Goal: Communication & Community: Answer question/provide support

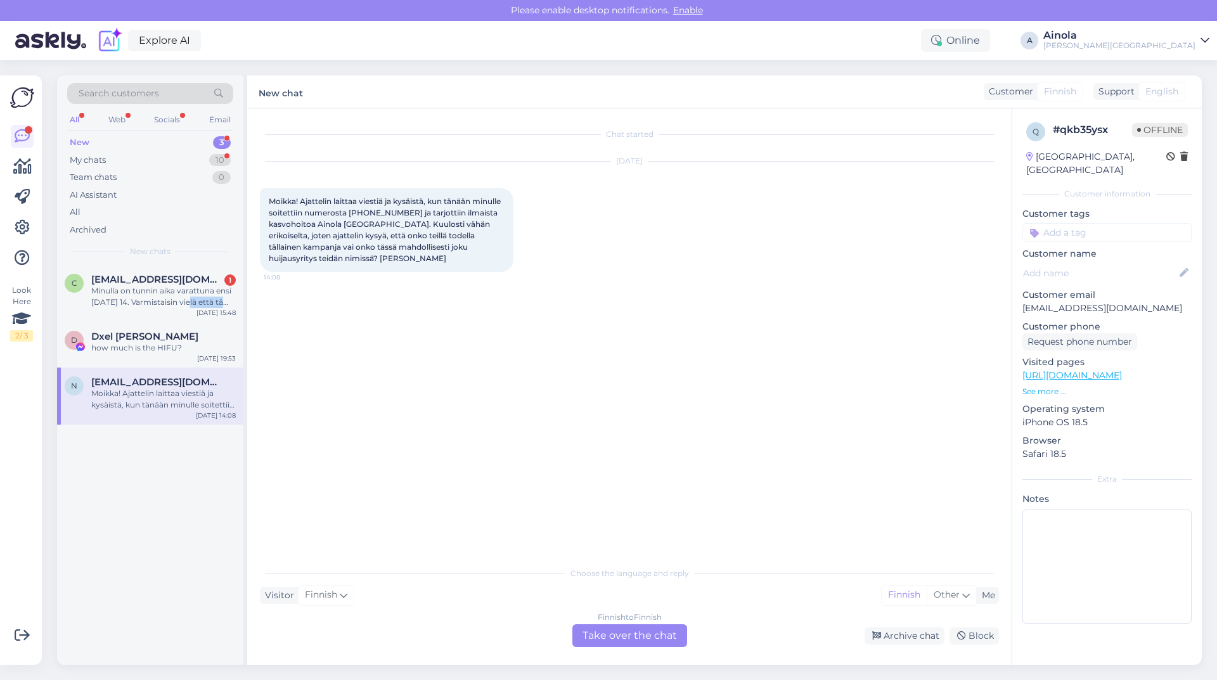
click at [181, 308] on div "c [EMAIL_ADDRESS][DOMAIN_NAME] 1 Minulla on tunnin aika varattuna ensi [DATE] 1…" at bounding box center [150, 293] width 186 height 57
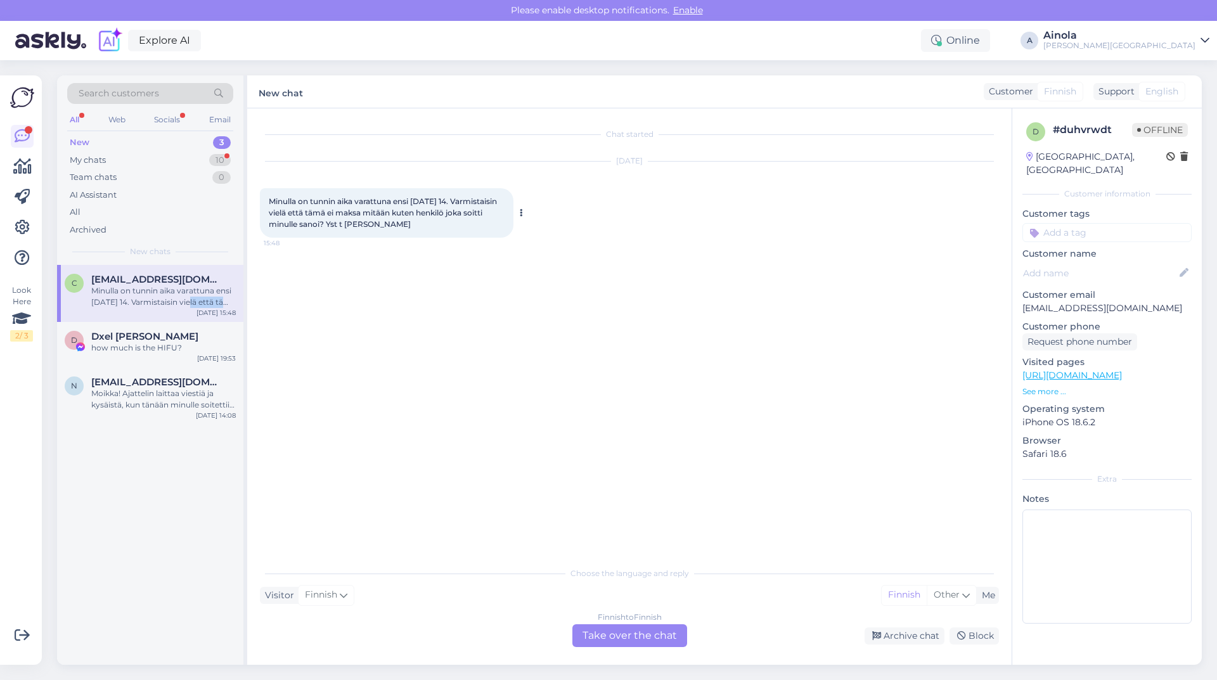
drag, startPoint x: 385, startPoint y: 226, endPoint x: 435, endPoint y: 231, distance: 49.7
click at [435, 231] on div "Minulla on tunnin aika varattuna ensi [DATE] 14. Varmistaisin vielä että tämä e…" at bounding box center [386, 212] width 253 height 49
click at [393, 250] on div "[DATE] Minulla on tunnin aika varattuna ensi [DATE] 14. Varmistaisin vielä että…" at bounding box center [629, 200] width 739 height 104
click at [393, 248] on div "[DATE] Minulla on tunnin aika varattuna ensi [DATE] 14. Varmistaisin vielä että…" at bounding box center [629, 200] width 739 height 104
drag, startPoint x: 384, startPoint y: 227, endPoint x: 445, endPoint y: 227, distance: 61.5
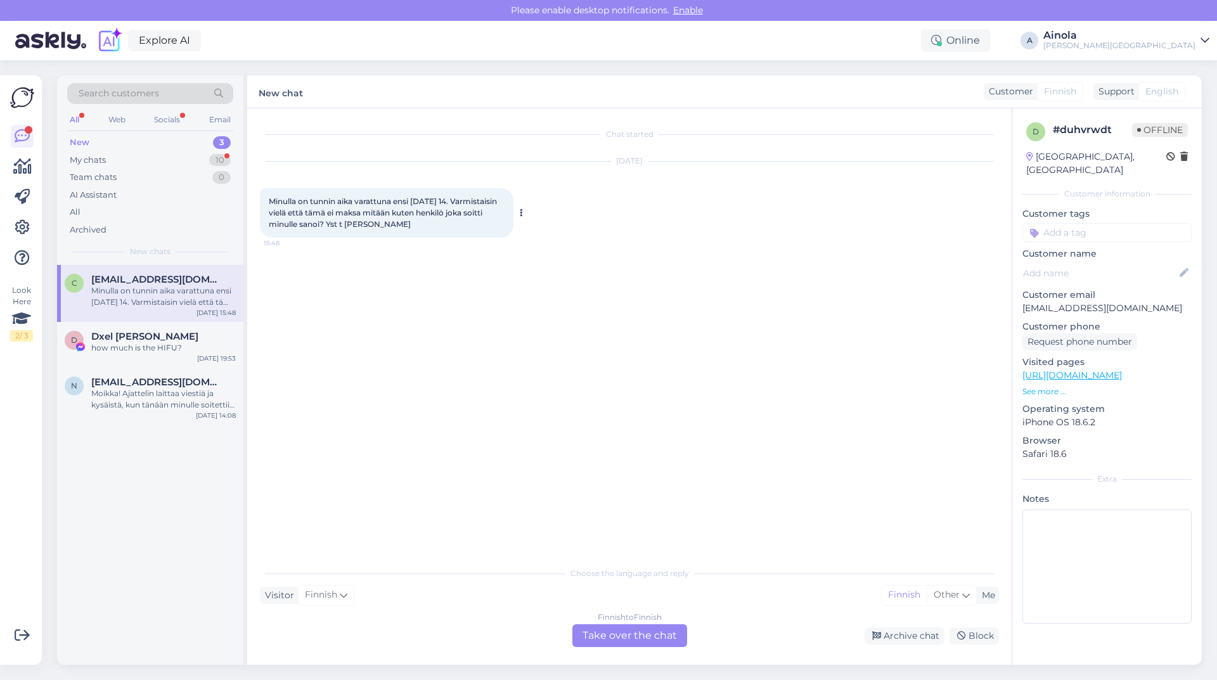
click at [445, 227] on div "Minulla on tunnin aika varattuna ensi [DATE] 14. Varmistaisin vielä että tämä e…" at bounding box center [386, 212] width 253 height 49
copy span "[PERSON_NAME]"
click at [666, 630] on div "Finnish to Finnish Take over the chat" at bounding box center [629, 635] width 115 height 23
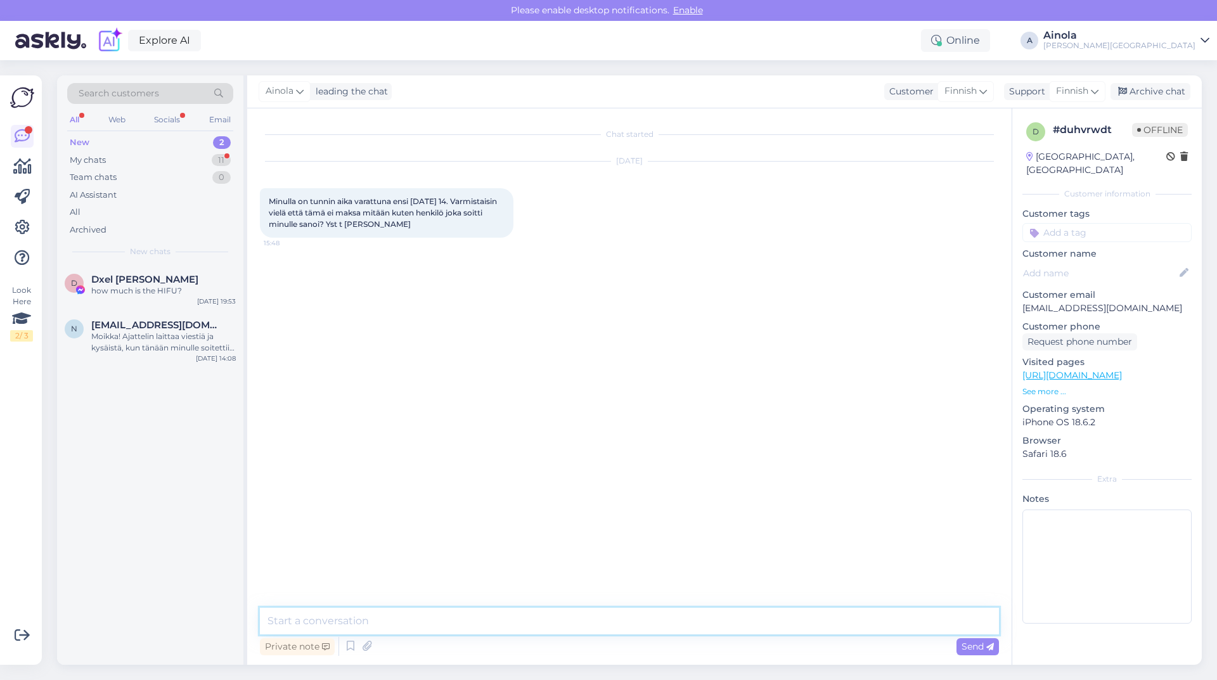
click at [325, 608] on textarea at bounding box center [629, 621] width 739 height 27
click at [461, 620] on textarea "Hei ja kiitos viestistäsi. Kyllä kasvohoito on täysin ilmainen" at bounding box center [629, 621] width 739 height 27
click at [644, 620] on textarea "Hei ja kiitos viestistäsi. Kyllä kasvohoito ja konsultaatio on täysin ilmainen" at bounding box center [629, 621] width 739 height 27
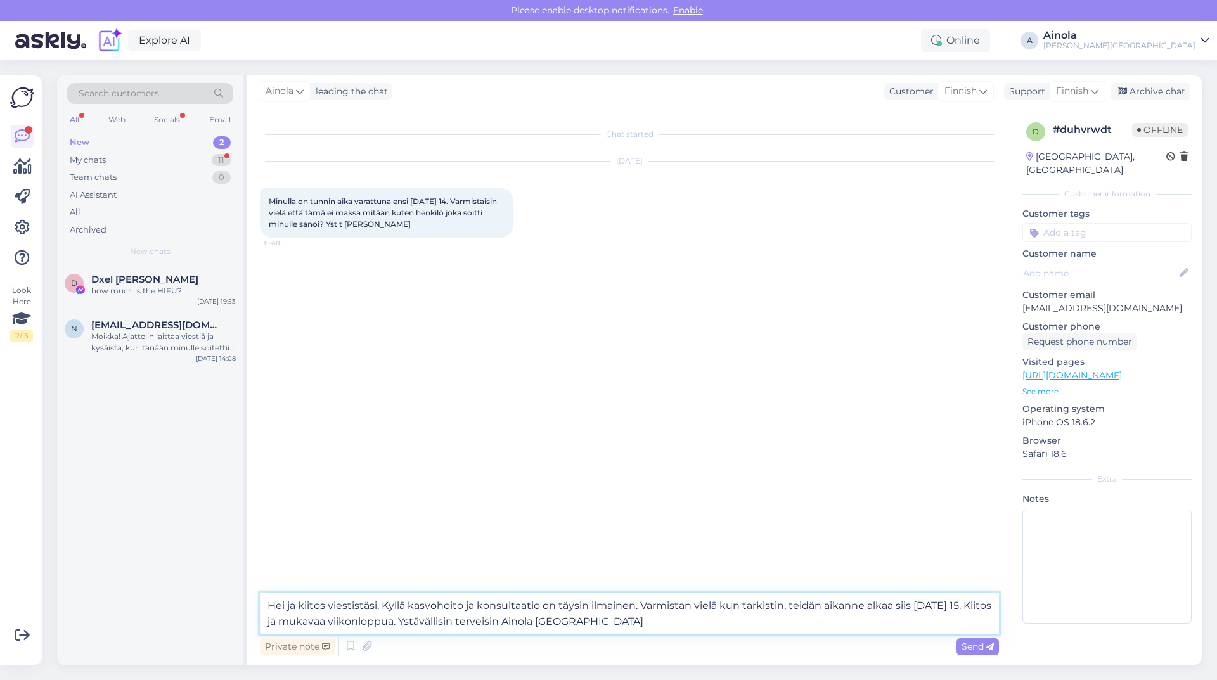
click at [317, 620] on textarea "Hei ja kiitos viestistäsi. Kyllä kasvohoito ja konsultaatio on täysin ilmainen.…" at bounding box center [629, 613] width 739 height 42
click at [980, 605] on textarea "Hei ja kiitos viestistäsi. Kyllä kasvohoito ja konsultaatio on täysin ilmainen.…" at bounding box center [629, 613] width 739 height 42
click at [268, 623] on textarea "Hei ja kiitos viestistäsi. Kyllä kasvohoito ja konsultaatio on täysin ilmainen.…" at bounding box center [629, 613] width 739 height 42
click at [512, 621] on textarea "Hei ja kiitos viestistäsi. Kyllä kasvohoito ja konsultaatio on täysin ilmainen.…" at bounding box center [629, 613] width 739 height 42
type textarea "Hei ja kiitos viestistäsi. Kyllä kasvohoito ja konsultaatio on täysin ilmainen.…"
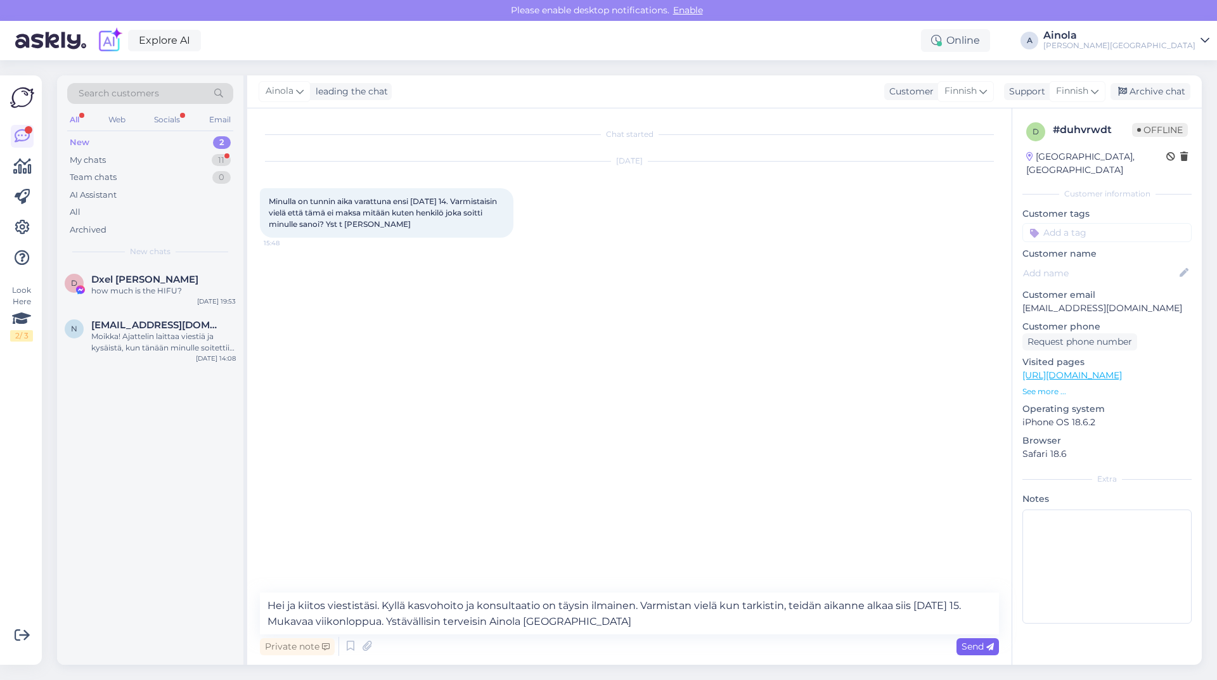
click at [992, 645] on icon at bounding box center [990, 647] width 8 height 8
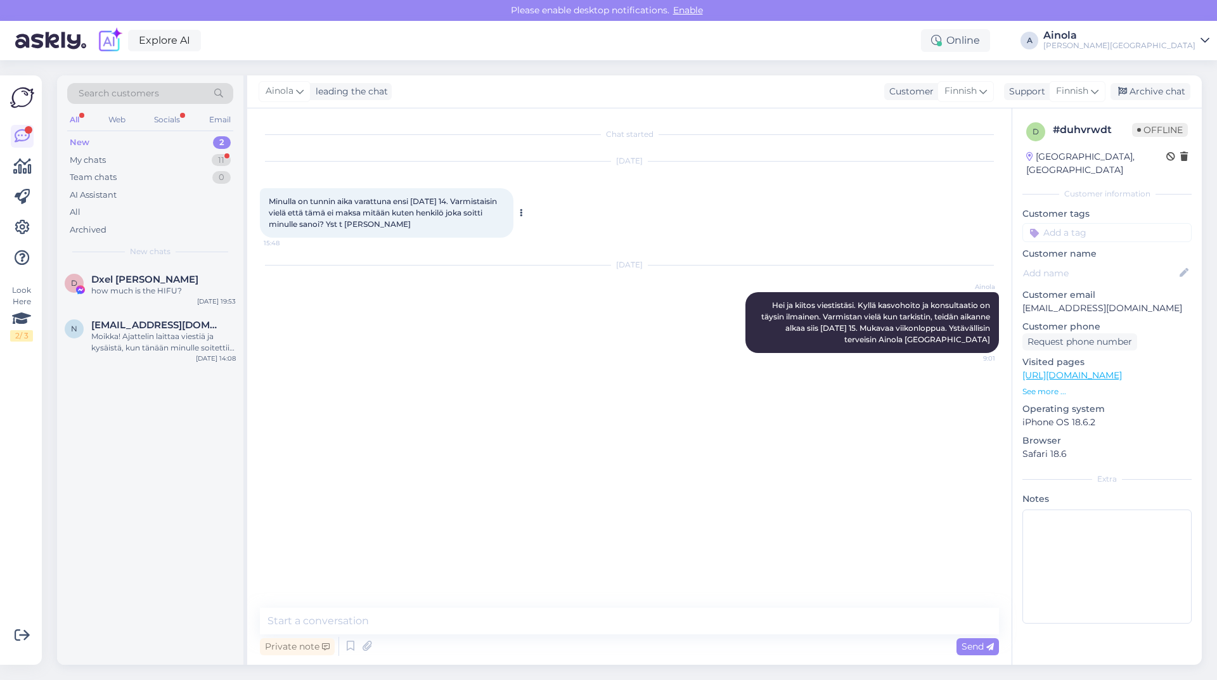
drag, startPoint x: 269, startPoint y: 203, endPoint x: 461, endPoint y: 232, distance: 194.2
click at [461, 232] on div "Minulla on tunnin aika varattuna ensi [DATE] 14. Varmistaisin vielä että tämä e…" at bounding box center [386, 212] width 253 height 49
copy span "Minulla on tunnin aika varattuna ensi [DATE] 14. Varmistaisin vielä että tämä e…"
drag, startPoint x: 763, startPoint y: 300, endPoint x: 988, endPoint y: 343, distance: 229.8
click at [988, 343] on div "[PERSON_NAME] ja kiitos viestistäsi. Kyllä kasvohoito ja konsultaatio on täysin…" at bounding box center [871, 322] width 253 height 61
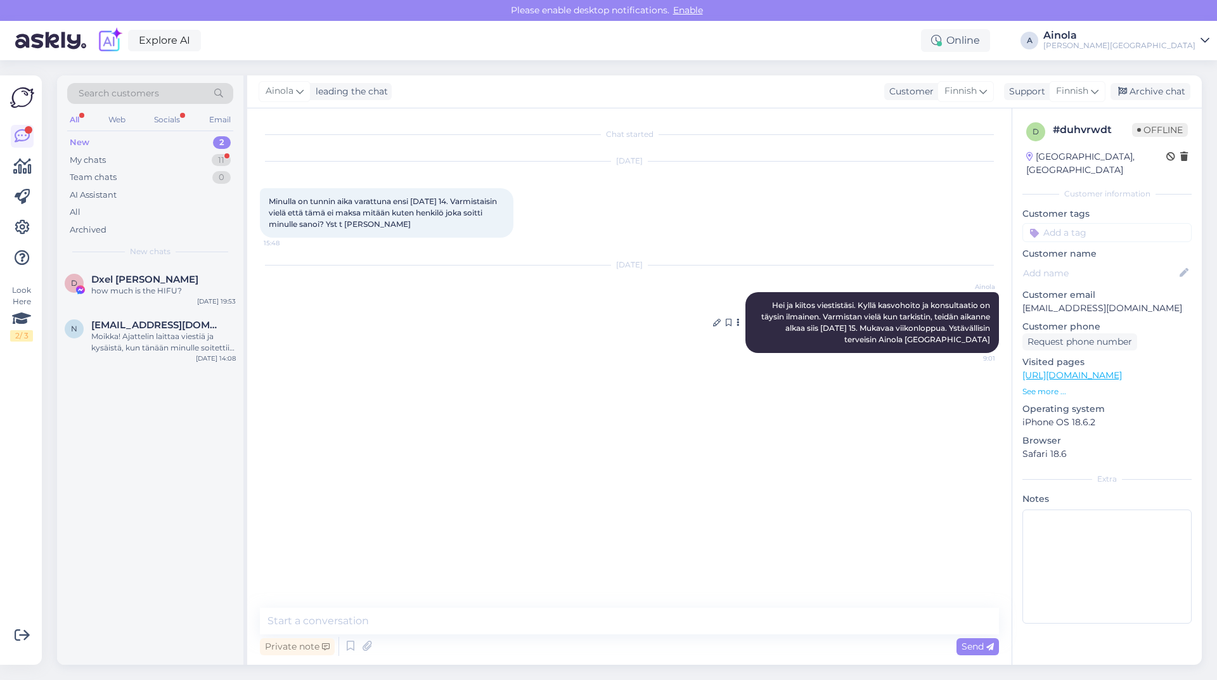
copy span "Hei ja kiitos viestistäsi. Kyllä kasvohoito ja konsultaatio on täysin ilmainen.…"
click at [158, 284] on span "Dxel [PERSON_NAME]" at bounding box center [144, 279] width 107 height 11
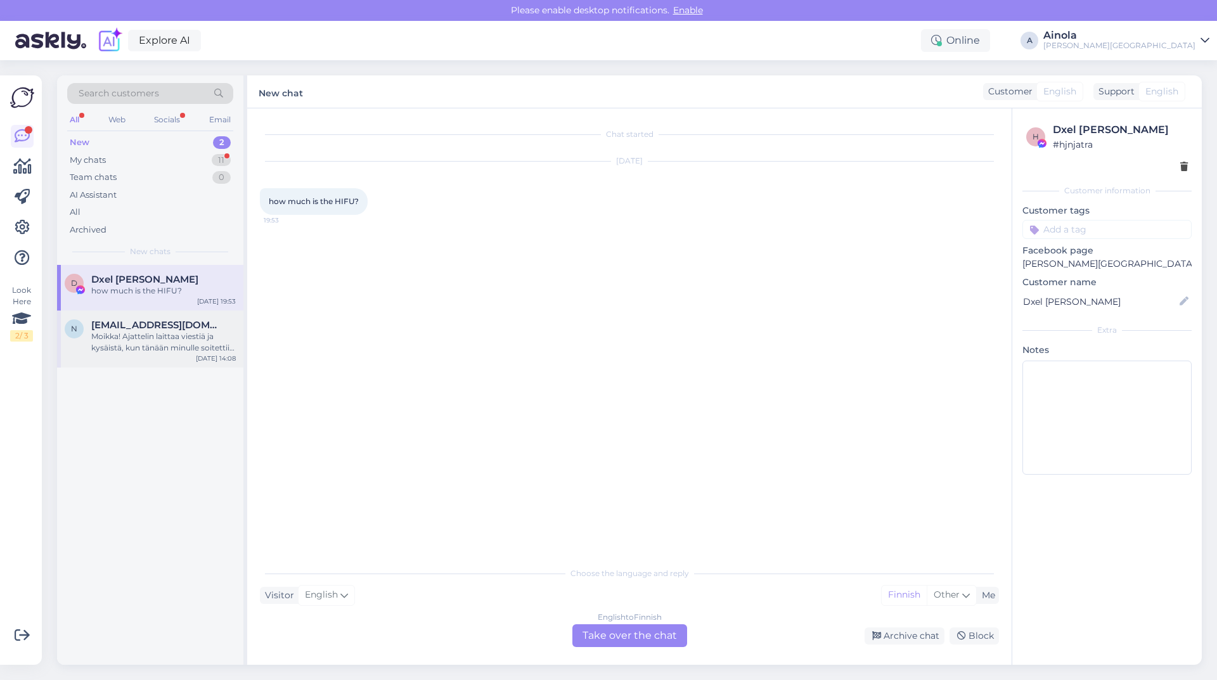
click at [138, 333] on div "Moikka! Ajattelin laittaa viestiä ja kysäistä, kun tänään minulle soitettiin nu…" at bounding box center [163, 342] width 144 height 23
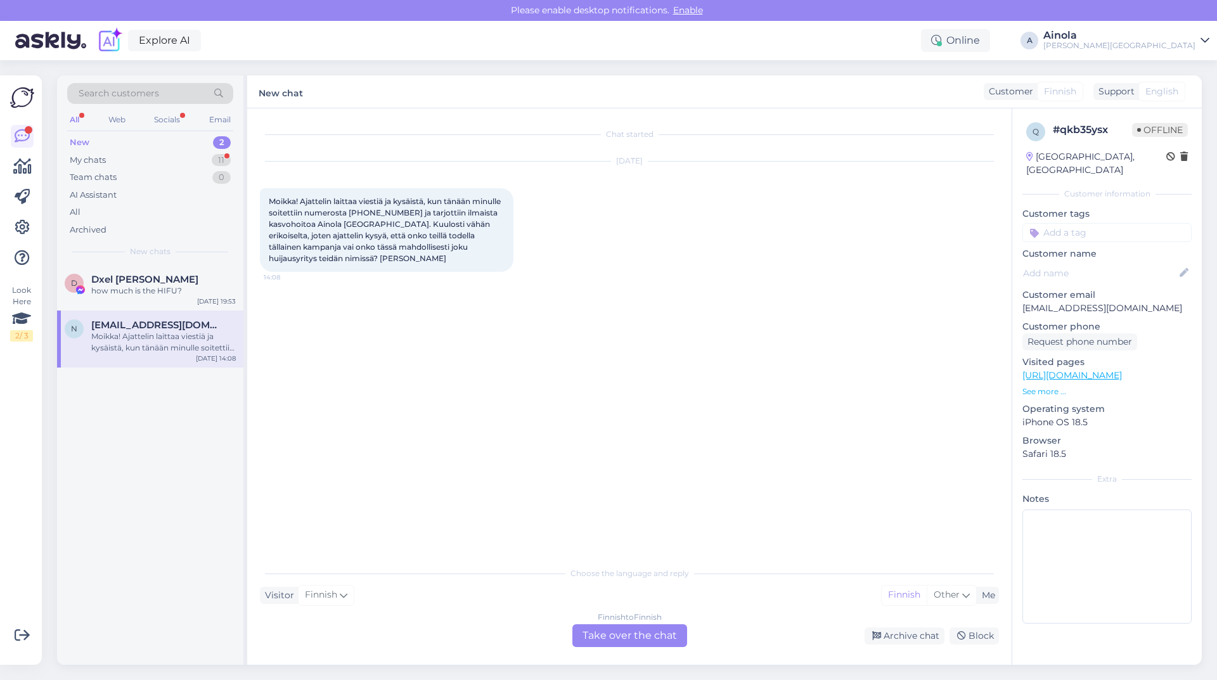
click at [625, 630] on div "Finnish to Finnish Take over the chat" at bounding box center [629, 635] width 115 height 23
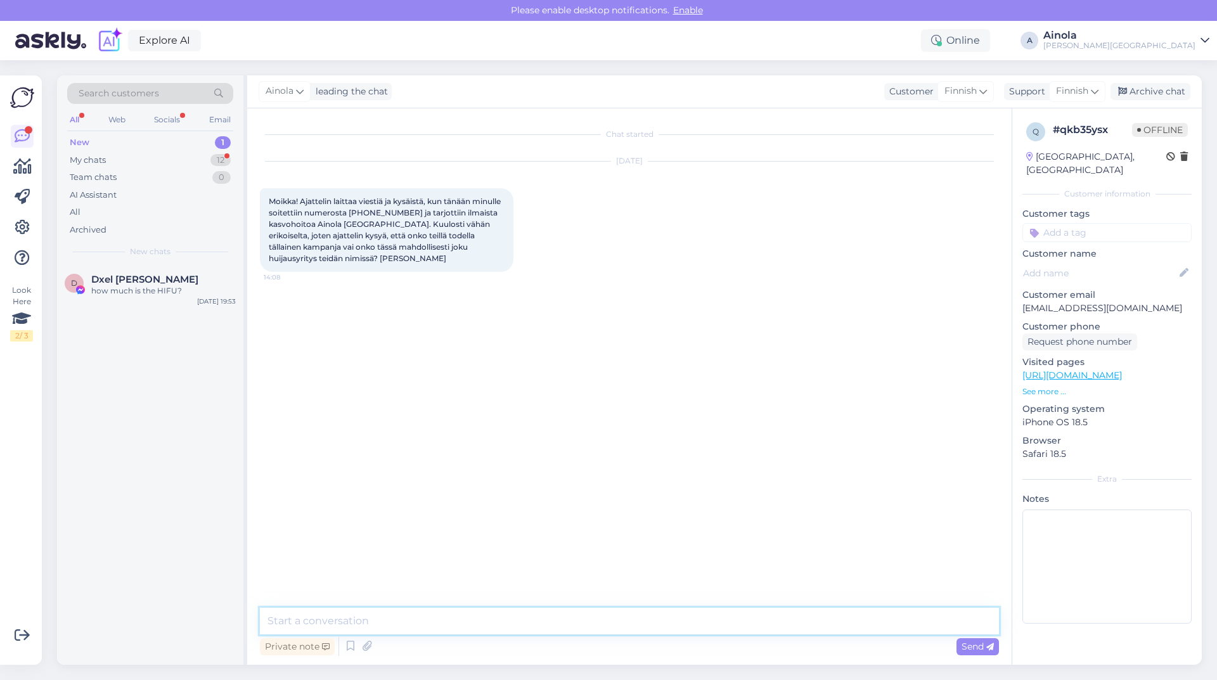
click at [432, 617] on textarea at bounding box center [629, 621] width 739 height 27
type textarea "h"
paste textarea "Puhelinsoitot toimivat meille markkinointikanavana. Kun olemme yhteydessä asiak…"
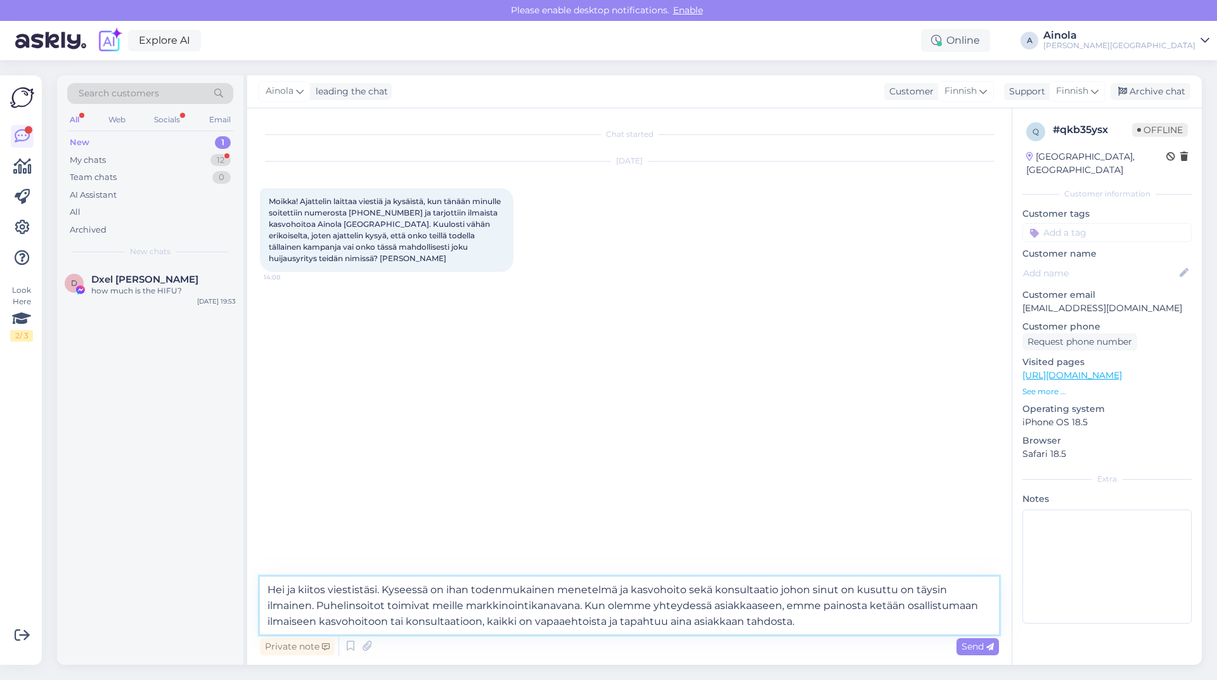
paste textarea "Puhelinnumerot tulevat markkinointiosastoltamme. Ja ne on hankittu yleisistä av…"
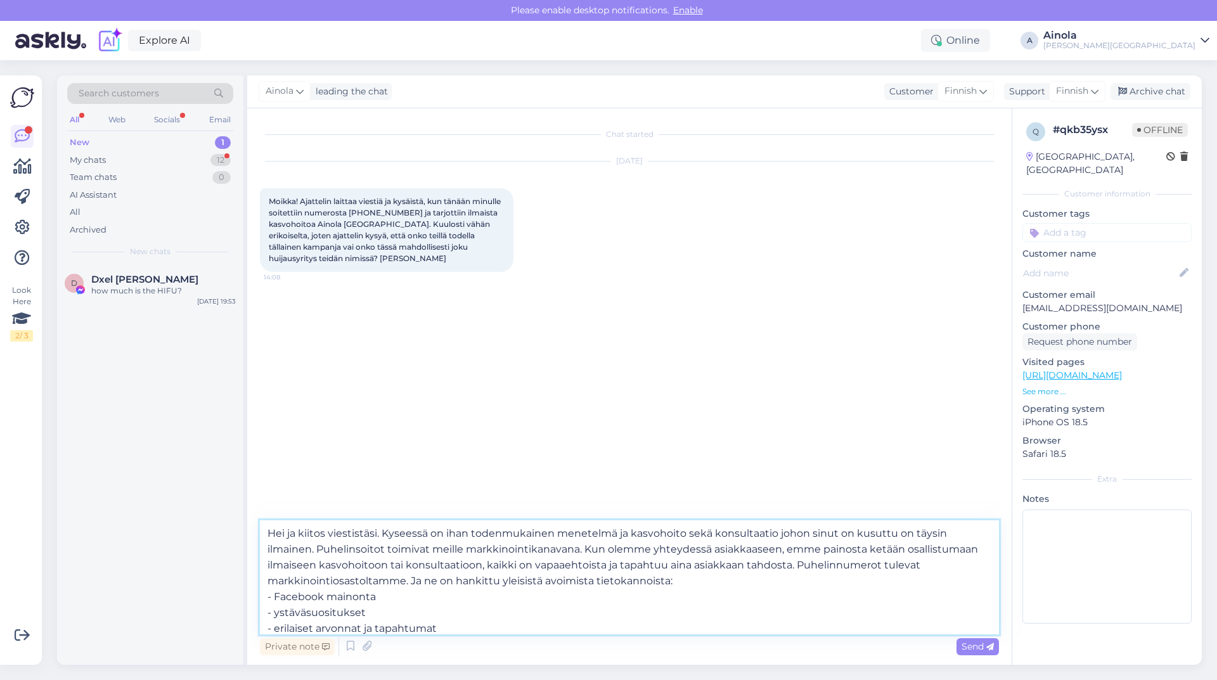
click at [774, 535] on textarea "Hei ja kiitos viestistäsi. Kyseessä on ihan todenmukainen menetelmä ja kasvohoi…" at bounding box center [629, 577] width 739 height 114
click at [387, 544] on textarea "Hei ja kiitos viestistäsi. Kyseessä on ihan todenmukainen menetelmä ja kasvohoi…" at bounding box center [629, 577] width 739 height 114
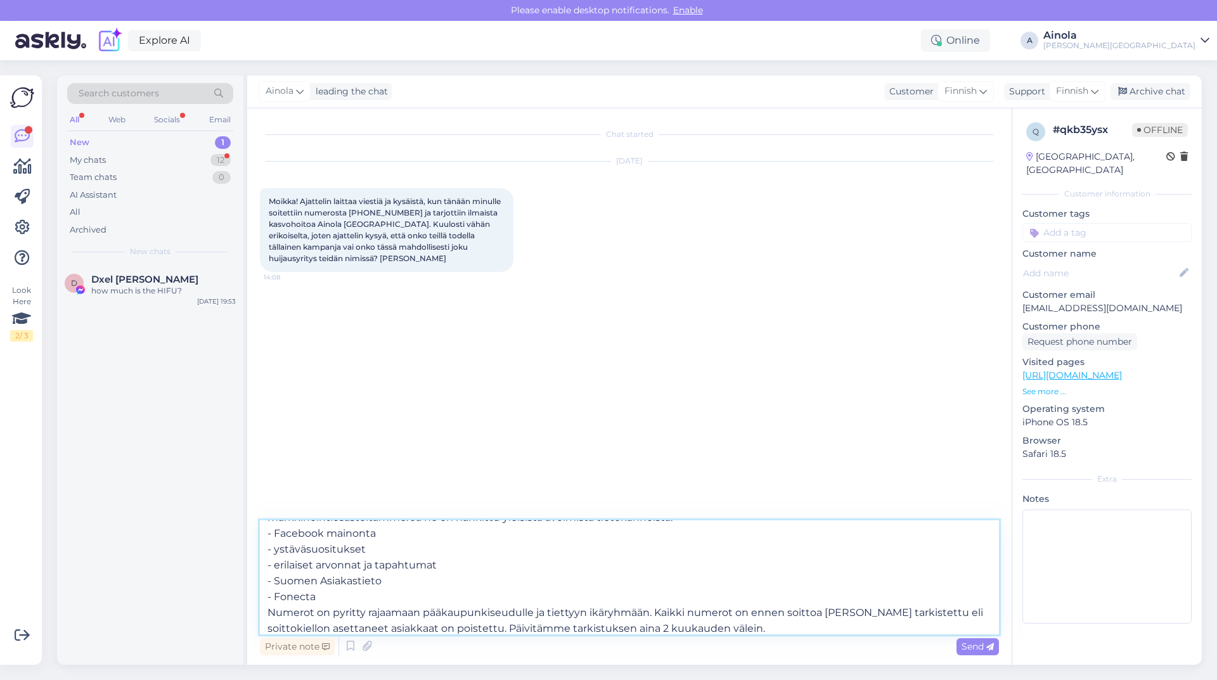
scroll to position [86, 0]
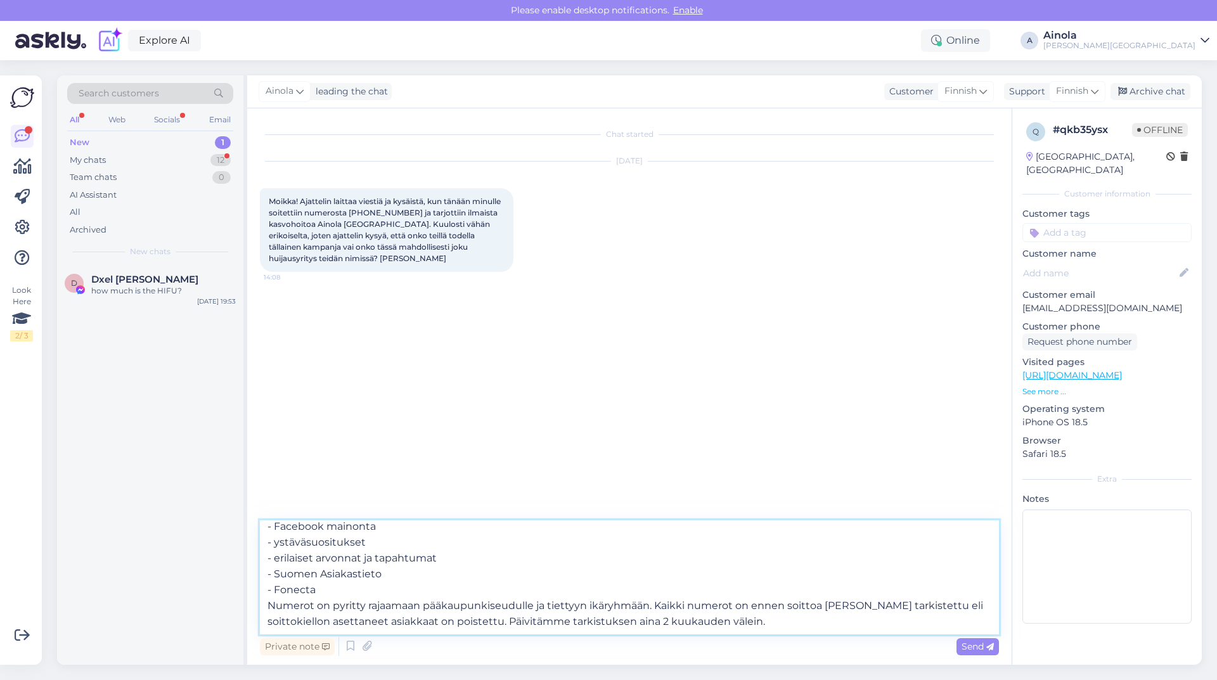
click at [765, 617] on textarea "Hei ja kiitos viestistäsi. Kyseessä on ihan todenmukainen menetelmä ja kasvohoi…" at bounding box center [629, 577] width 739 height 114
click at [767, 610] on textarea "Hei ja kiitos viestistäsi. Kyseessä on ihan todenmukainen menetelmä ja kasvohoi…" at bounding box center [629, 577] width 739 height 114
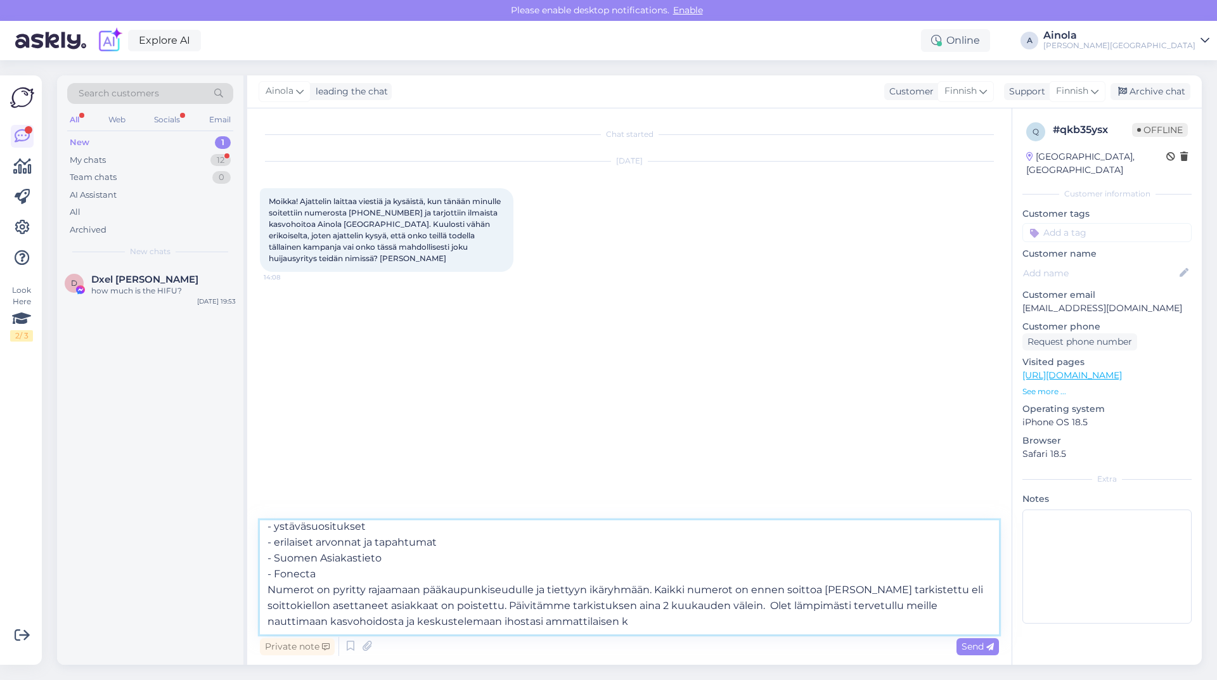
click at [896, 607] on textarea "Hei ja kiitos viestistäsi. Kyseessä on ihan todenmukainen menetelmä ja kasvohoi…" at bounding box center [629, 577] width 739 height 114
drag, startPoint x: 365, startPoint y: 620, endPoint x: 377, endPoint y: 622, distance: 12.2
click at [368, 620] on textarea "Hei ja kiitos viestistäsi. Kyseessä on ihan todenmukainen menetelmä ja kasvohoi…" at bounding box center [629, 577] width 739 height 114
click at [426, 628] on textarea "Hei ja kiitos viestistäsi. Kyseessä on ihan todenmukainen menetelmä ja kasvohoi…" at bounding box center [629, 577] width 739 height 114
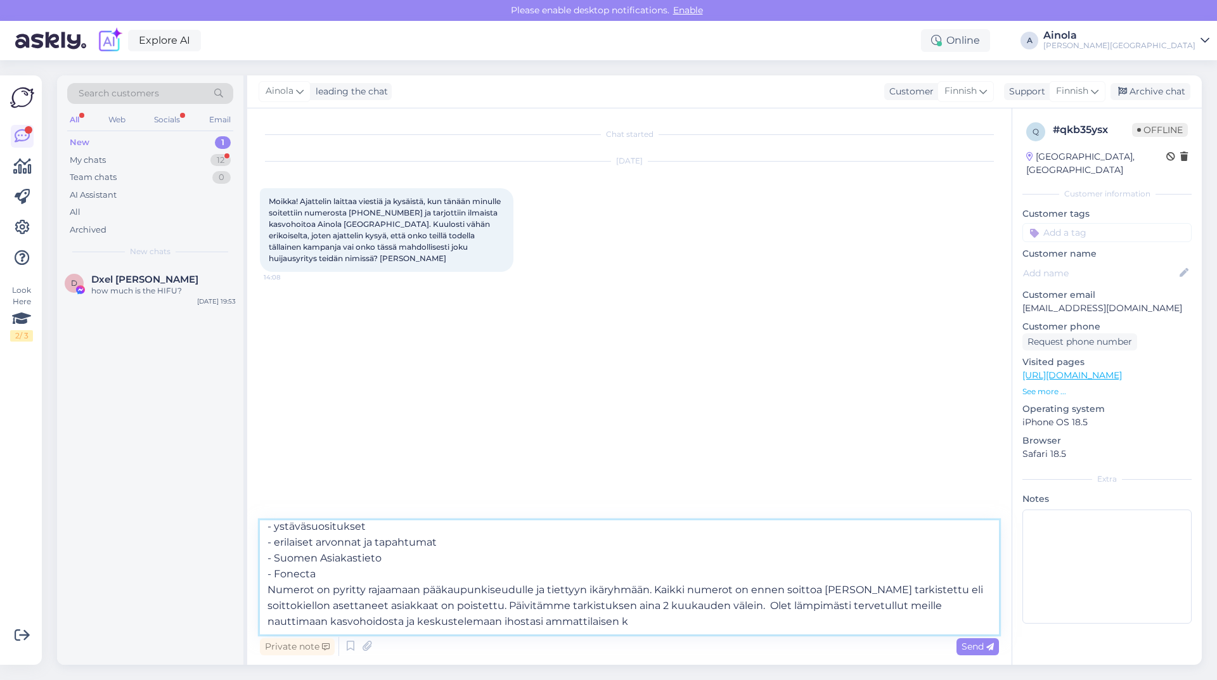
click at [631, 610] on textarea "Hei ja kiitos viestistäsi. Kyseessä on ihan todenmukainen menetelmä ja kasvohoi…" at bounding box center [629, 577] width 739 height 114
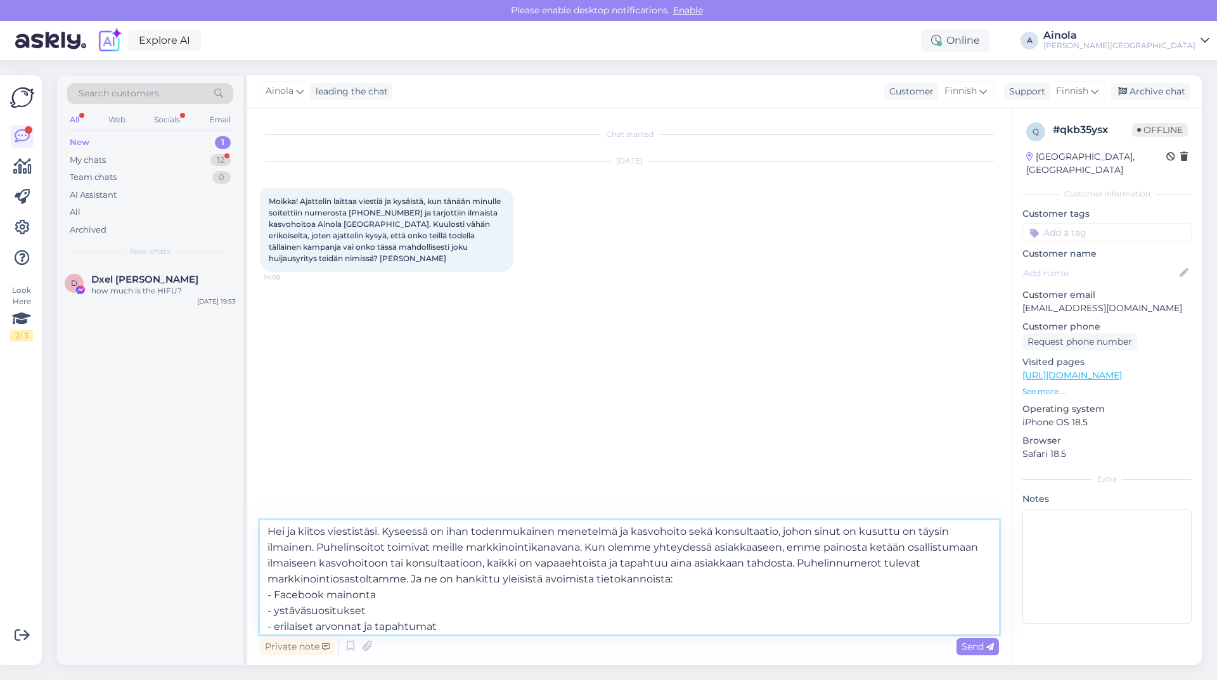
scroll to position [0, 0]
click at [471, 534] on textarea "Hei ja kiitos viestistäsi. Kyseessä on ihan todenmukainen menetelmä ja kasvohoi…" at bounding box center [629, 577] width 739 height 114
click at [536, 533] on textarea "Hei ja kiitos viestistäsi. Kyseessä on todenmukainen menetelmä ja kasvohoito se…" at bounding box center [629, 577] width 739 height 114
click at [606, 532] on textarea "Hei ja kiitos viestistäsi. Kyseessä on todenmukainen menetelmä ja kasvohoito se…" at bounding box center [629, 577] width 739 height 114
drag, startPoint x: 811, startPoint y: 539, endPoint x: 800, endPoint y: 539, distance: 10.8
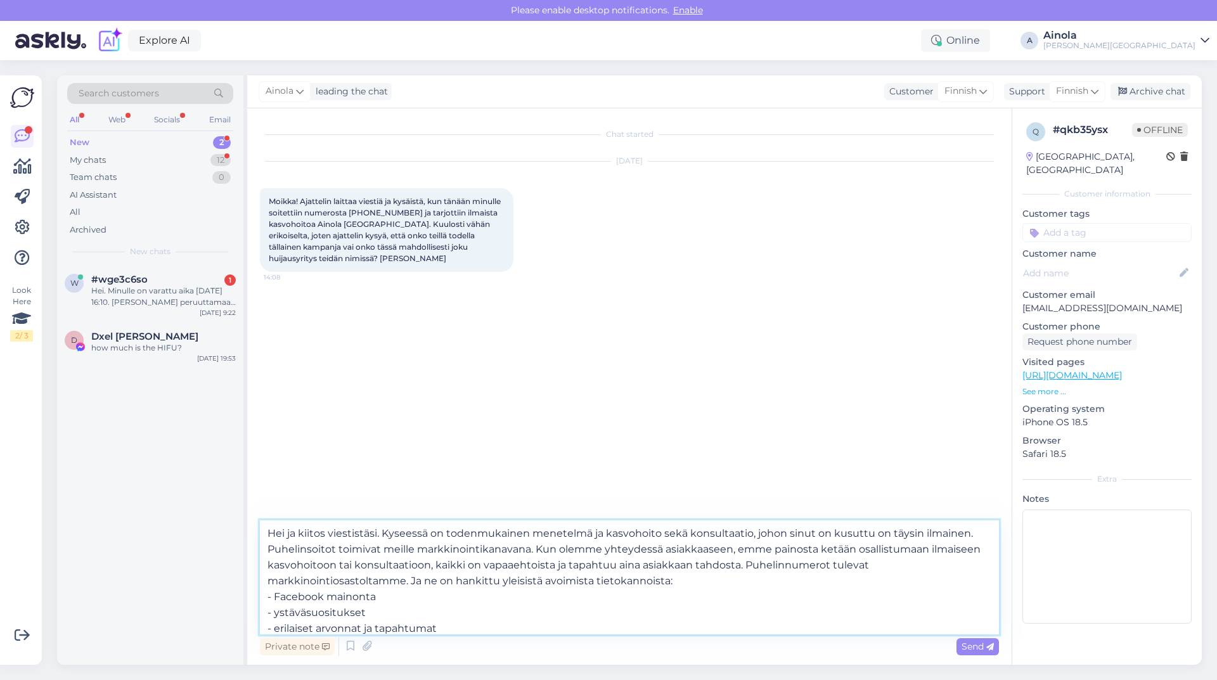
click at [801, 539] on textarea "Hei ja kiitos viestistäsi. Kyseessä on todenmukainen menetelmä ja kasvohoito se…" at bounding box center [629, 577] width 739 height 114
click at [762, 532] on textarea "Hei ja kiitos viestistäsi. Kyseessä on todenmukainen menetelmä ja kasvohoito se…" at bounding box center [629, 577] width 739 height 114
click at [836, 527] on textarea "Hei ja kiitos viestistäsi. Kyseessä on todenmukainen menetelmä ja kasvohoito se…" at bounding box center [629, 577] width 739 height 114
drag, startPoint x: 449, startPoint y: 546, endPoint x: 487, endPoint y: 546, distance: 38.7
click at [455, 546] on textarea "Hei ja kiitos viestistäsi. Kyseessä on todenmukainen menetelmä ja kasvohoito se…" at bounding box center [629, 577] width 739 height 114
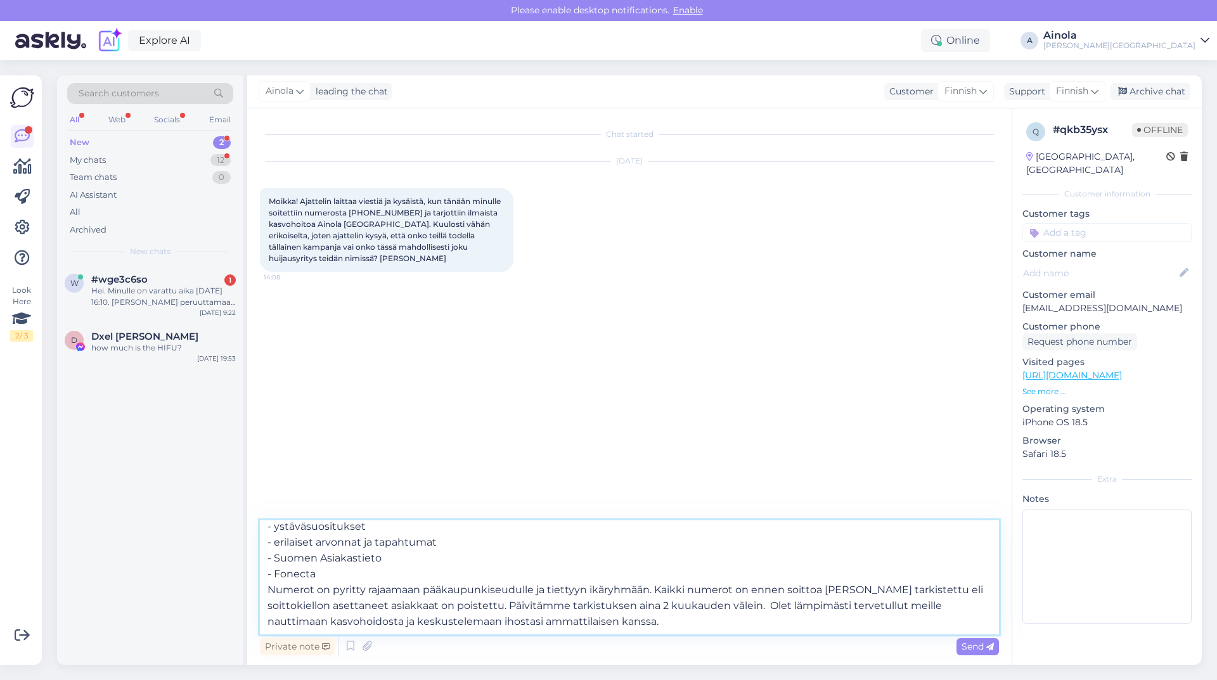
scroll to position [102, 0]
click at [664, 611] on textarea "Hei ja kiitos viestistäsi. Kyseessä on todenmukainen menetelmä ja kasvohoito se…" at bounding box center [629, 577] width 739 height 114
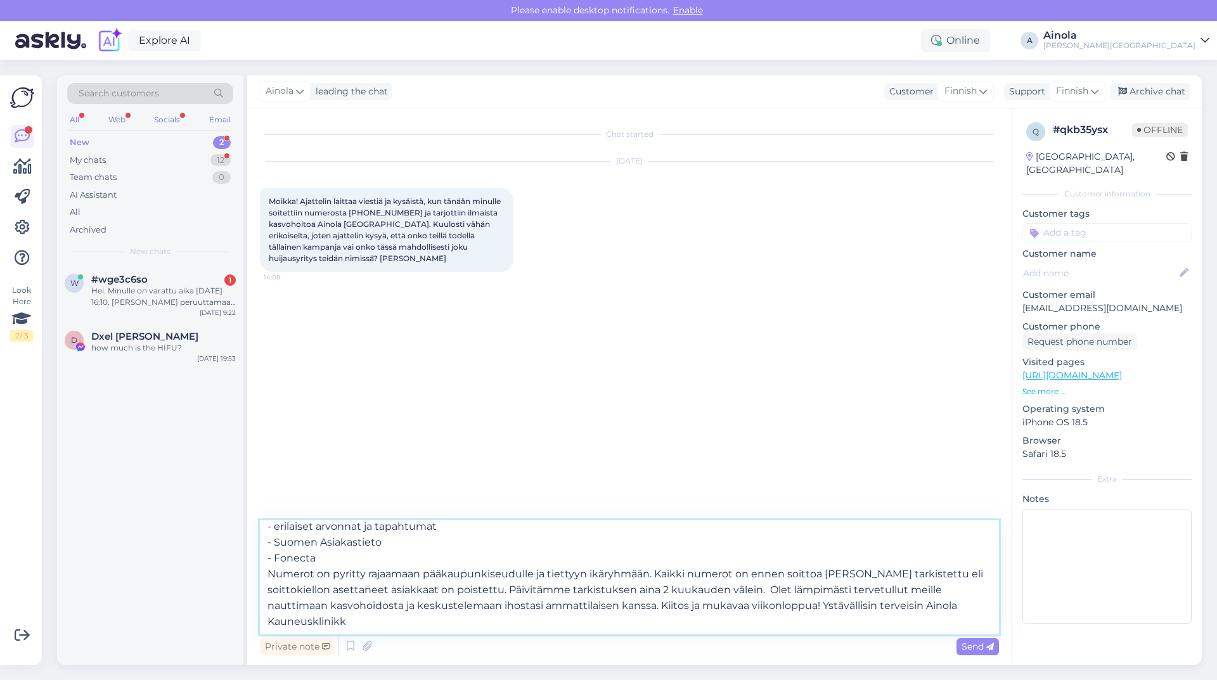
type textarea "Hei ja kiitos viestistäsi. Kyseessä on todenmukainen menetelmä ja kasvohoito se…"
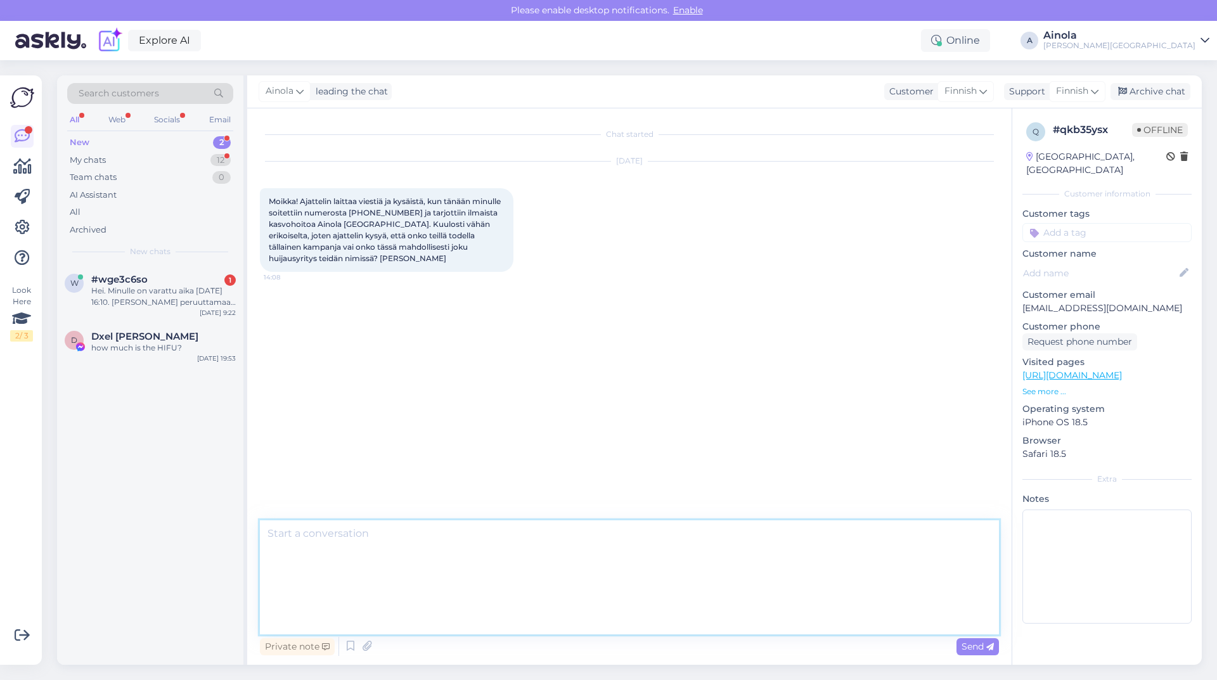
scroll to position [0, 0]
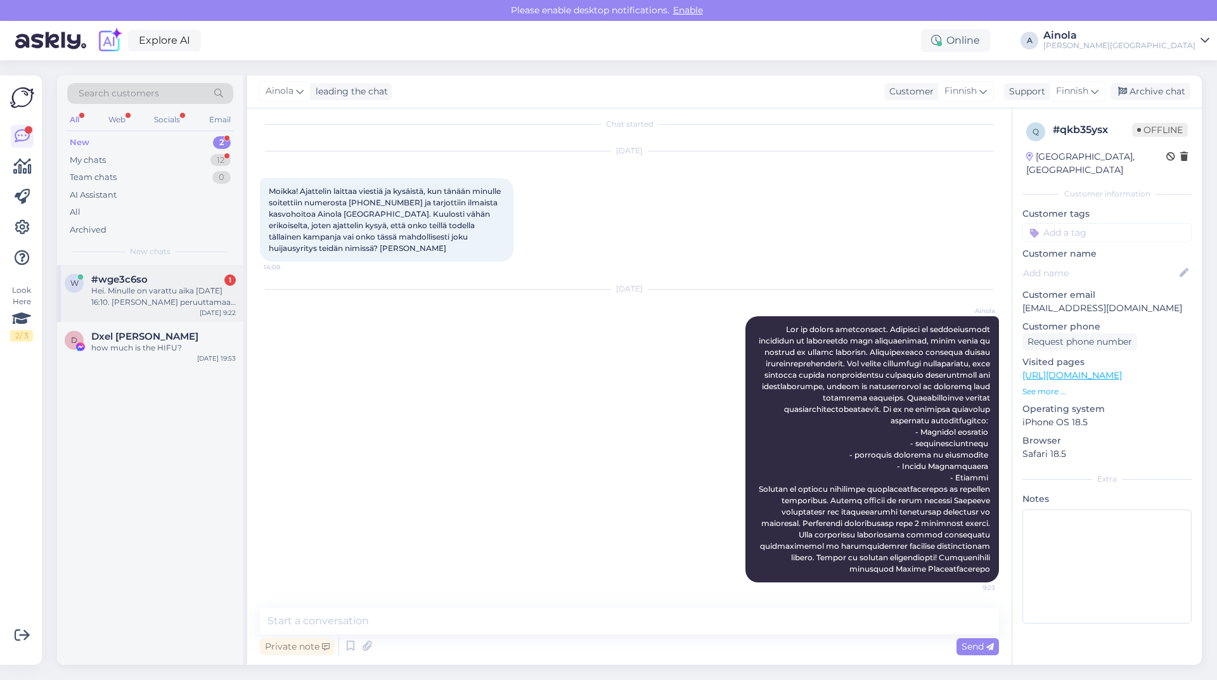
click at [186, 286] on div "Hei. Minulle on varattu aika [DATE] 16:10. [PERSON_NAME] peruuttamaan tämän aja…" at bounding box center [163, 296] width 144 height 23
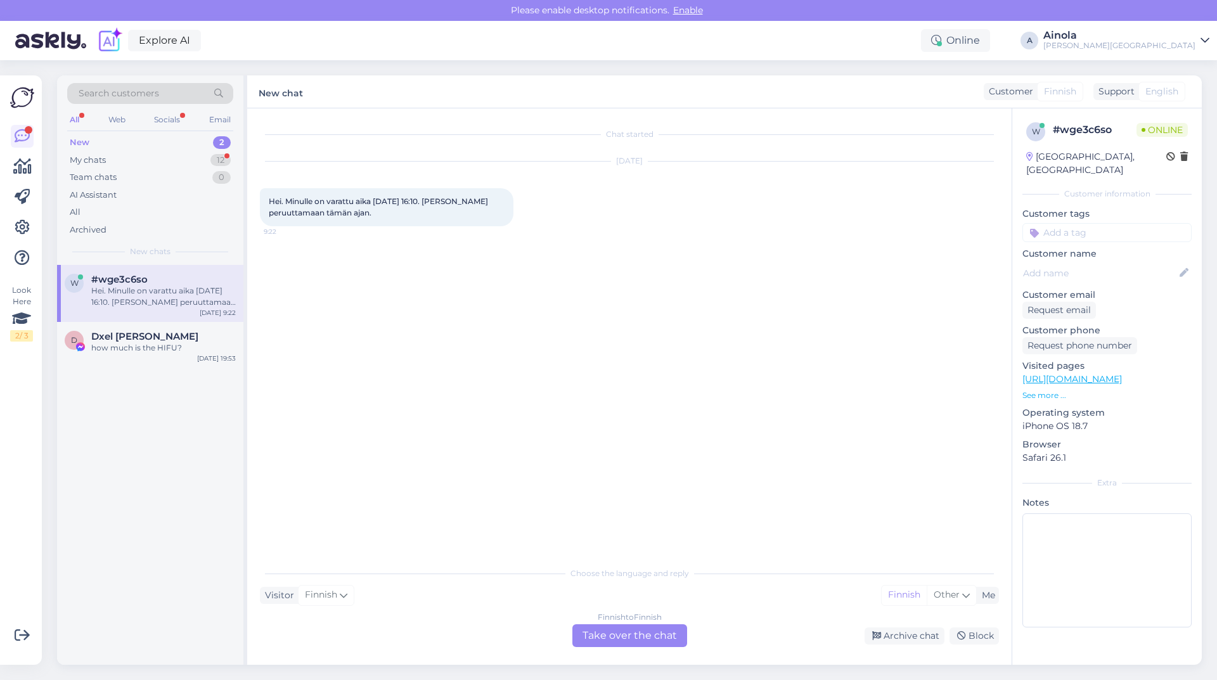
click at [625, 639] on div "Finnish to Finnish Take over the chat" at bounding box center [629, 635] width 115 height 23
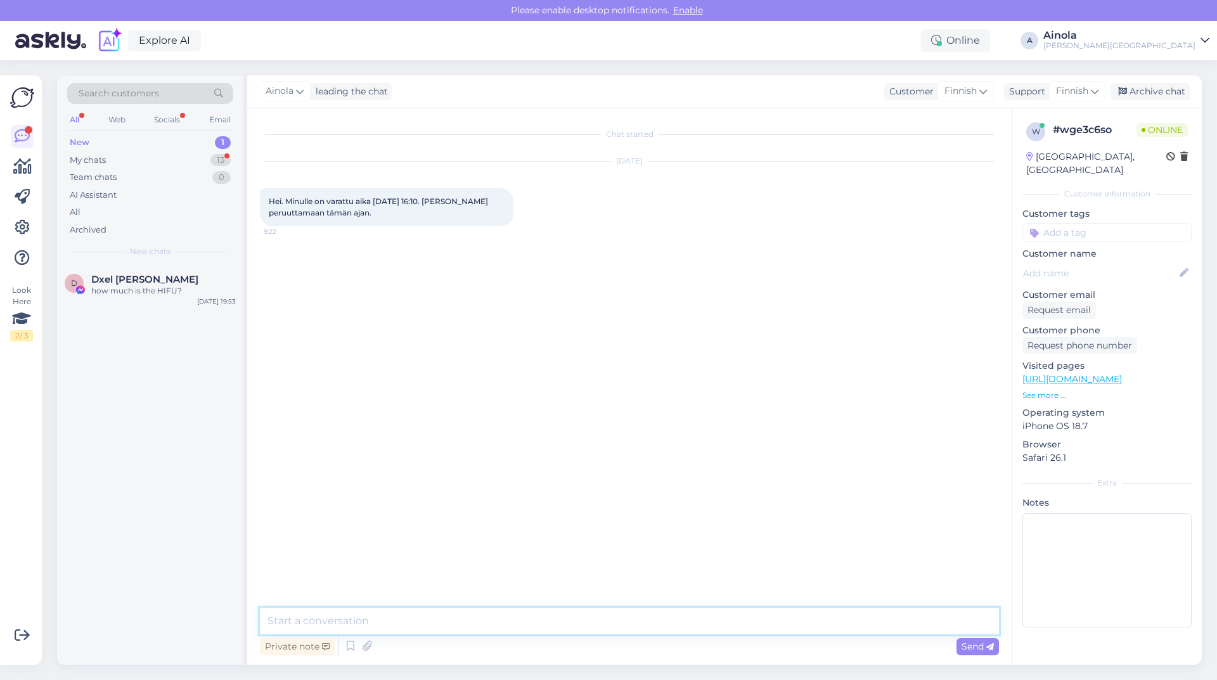
click at [405, 619] on textarea at bounding box center [629, 621] width 739 height 27
click at [419, 617] on textarea "[PERSON_NAME] ja kiitos viestistäsi, voimme toki peruuttaa ajan mutta tarvitsis…" at bounding box center [629, 621] width 739 height 27
click at [441, 603] on div "Chat started [DATE] Hei. Minulle on varattu aika [DATE] 16:10. [PERSON_NAME] pe…" at bounding box center [629, 386] width 764 height 556
click at [641, 627] on textarea "[PERSON_NAME] ja kiitos viestistäsi, voimme toki peruuttaa ajan mutta tarvitsis…" at bounding box center [629, 621] width 739 height 27
click at [359, 612] on textarea "[PERSON_NAME] ja kiitos viestistäsi, voimme toki peruuttaa ajan mutta tarvitsis…" at bounding box center [629, 621] width 739 height 27
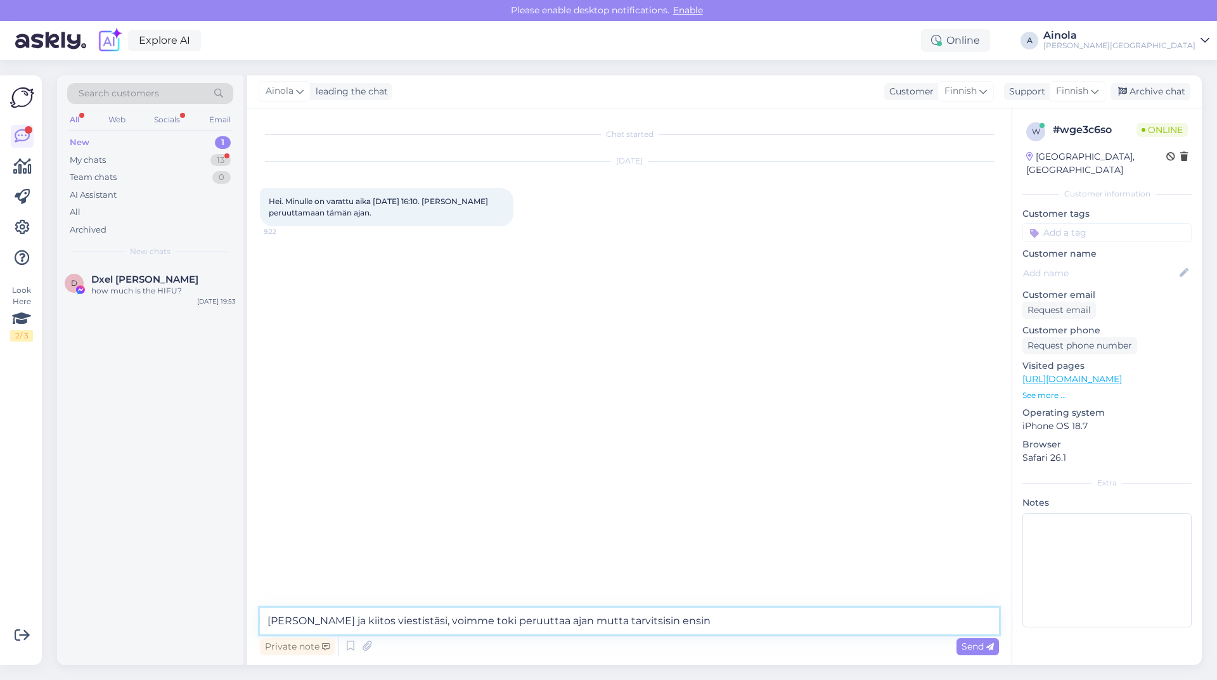
click at [393, 616] on textarea "[PERSON_NAME] ja kiitos viestistäsi, voimme toki peruuttaa ajan mutta tarvitsis…" at bounding box center [629, 621] width 739 height 27
click at [622, 621] on textarea "[PERSON_NAME] ja kiitos viestistäsi, voimme toki peruuttaa ajan mutta tarvitsis…" at bounding box center [629, 621] width 739 height 27
click at [651, 616] on textarea "[PERSON_NAME] ja kiitos viestistäsi, voimme toki peruuttaa ajan mutta tarvitsis…" at bounding box center [629, 621] width 739 height 27
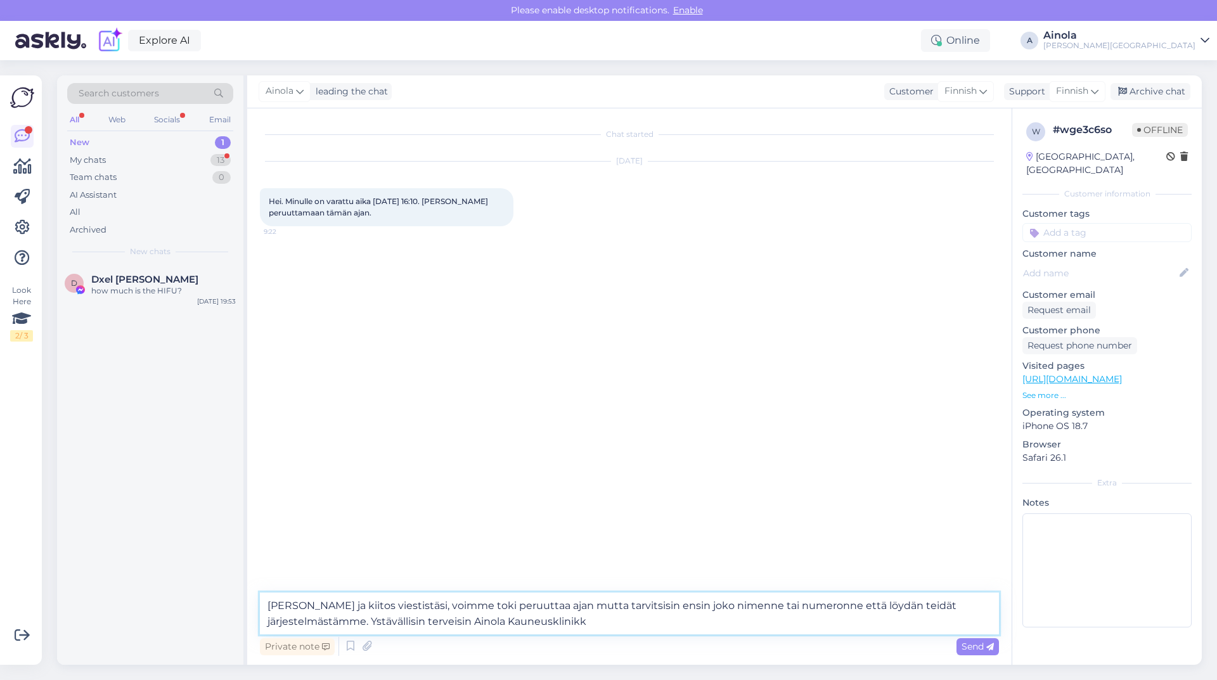
type textarea "[PERSON_NAME] ja kiitos viestistäsi, voimme toki peruuttaa ajan mutta tarvitsis…"
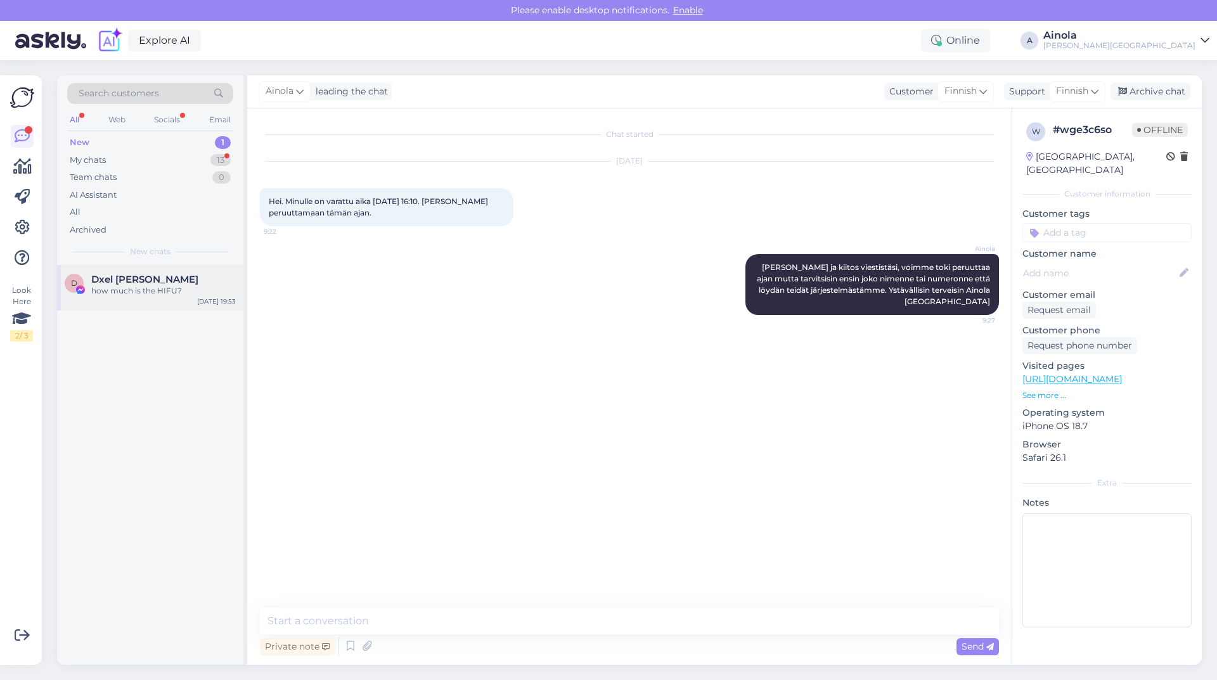
click at [146, 276] on span "Dxel [PERSON_NAME]" at bounding box center [144, 279] width 107 height 11
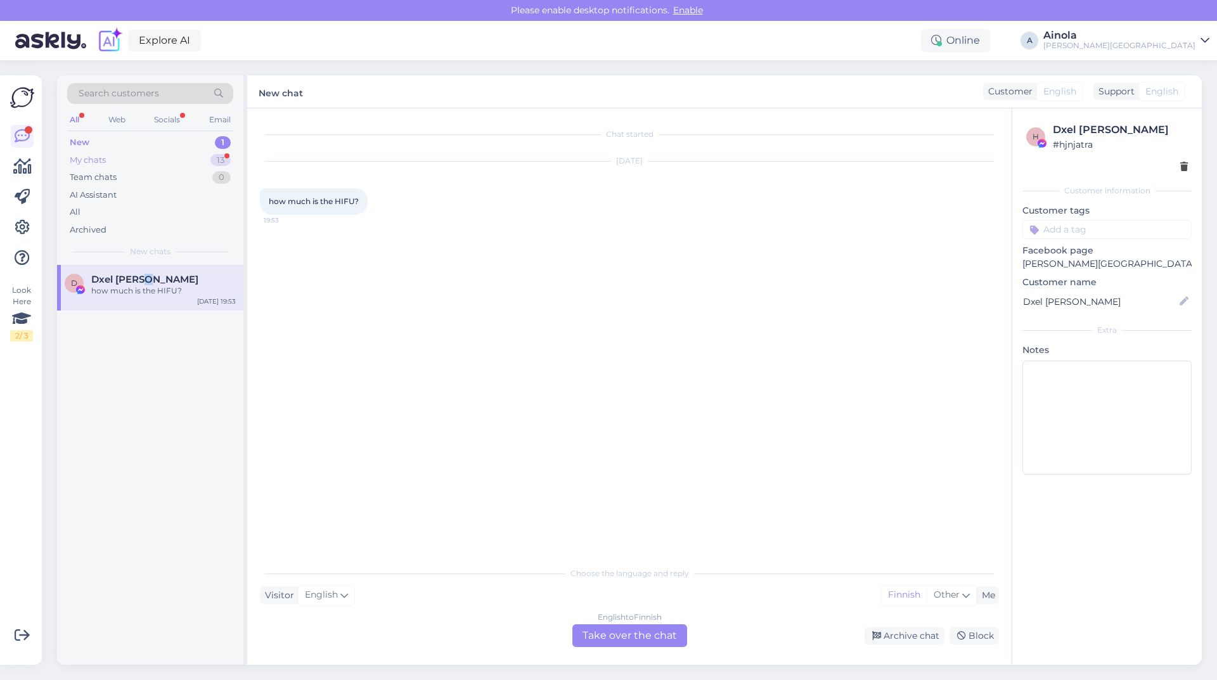
click at [200, 159] on div "My chats 13" at bounding box center [150, 160] width 166 height 18
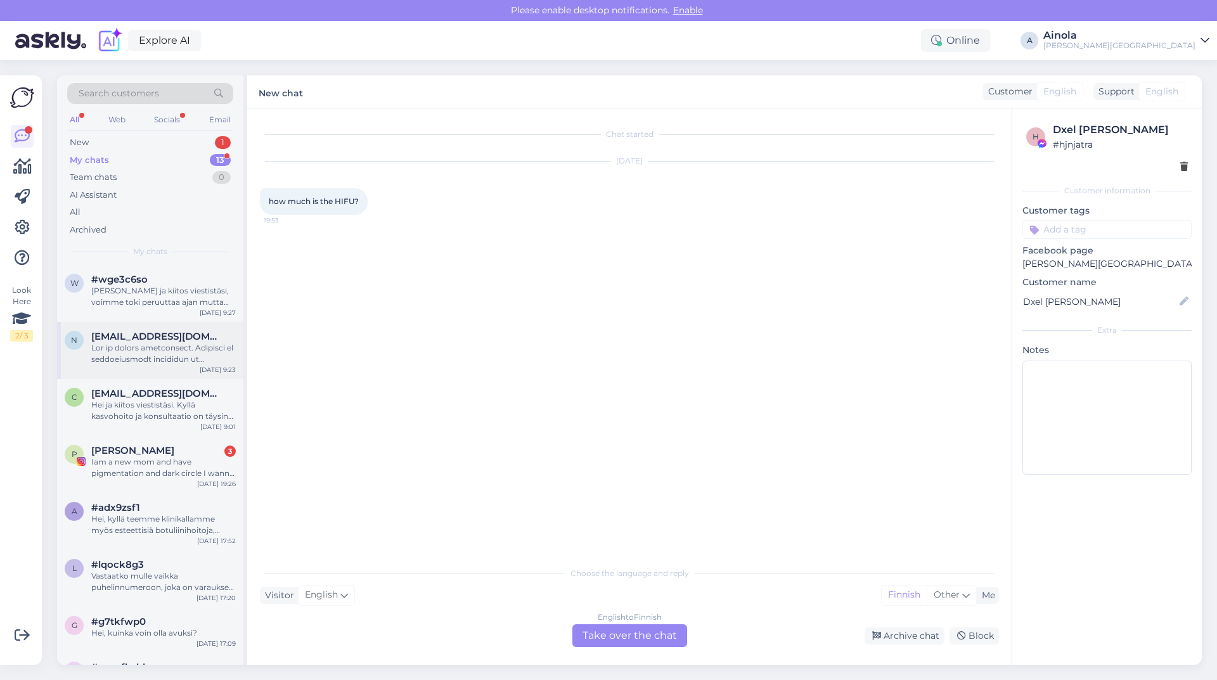
click at [179, 374] on div "n [EMAIL_ADDRESS][DOMAIN_NAME] [DATE] 9:23" at bounding box center [150, 350] width 186 height 57
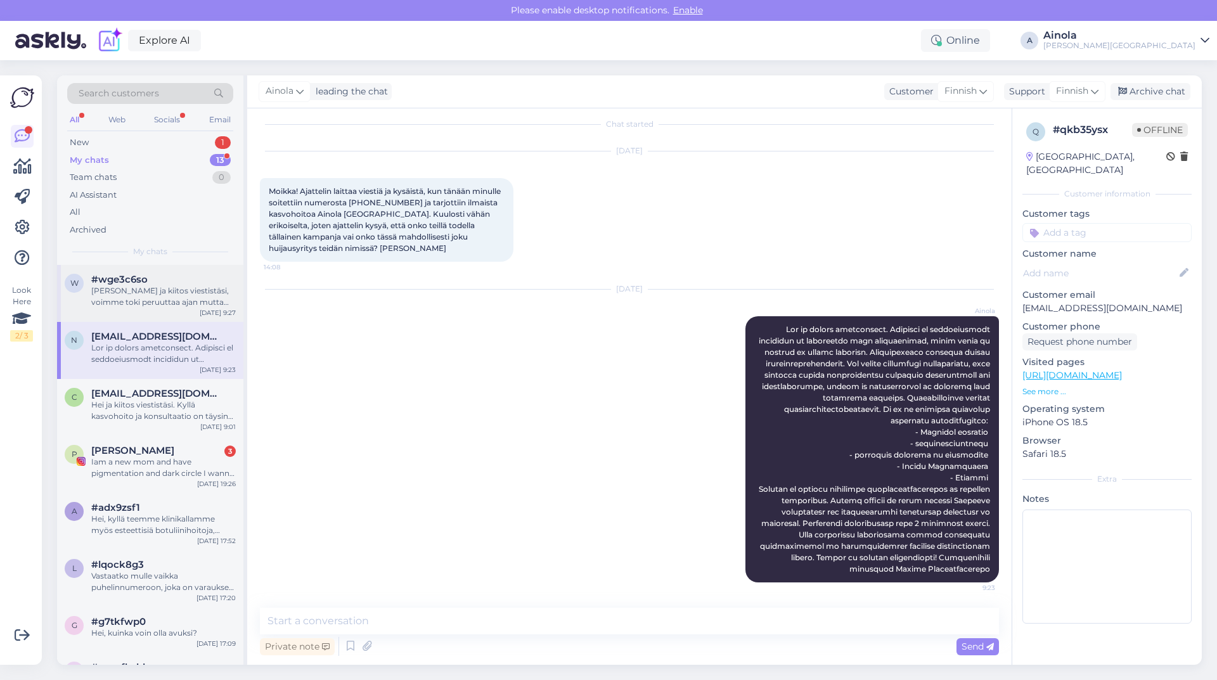
click at [151, 297] on div "[PERSON_NAME] ja kiitos viestistäsi, voimme toki peruuttaa ajan mutta tarvitsis…" at bounding box center [163, 296] width 144 height 23
